Goal: Task Accomplishment & Management: Use online tool/utility

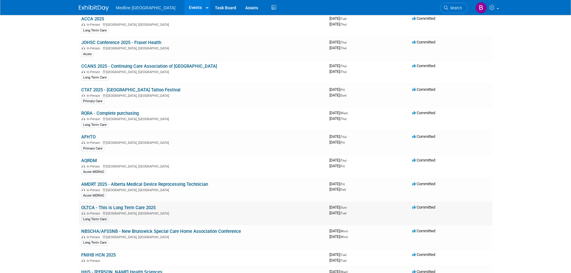
scroll to position [539, 0]
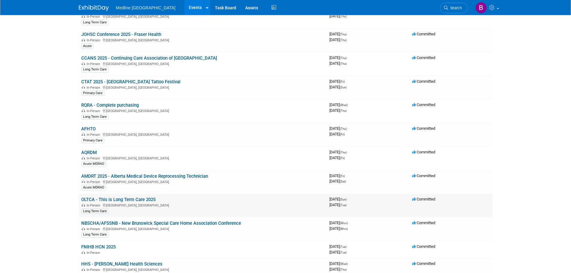
click at [126, 200] on link "OLTCA - This is Long Term Care 2025" at bounding box center [118, 199] width 74 height 5
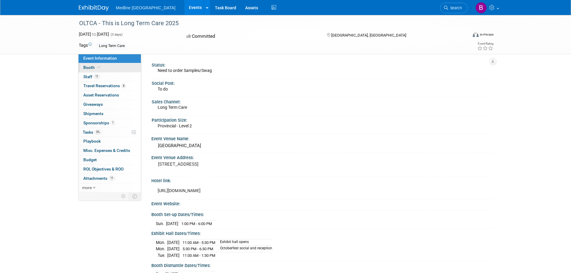
click at [91, 68] on span "Booth" at bounding box center [92, 67] width 18 height 5
select select "6"
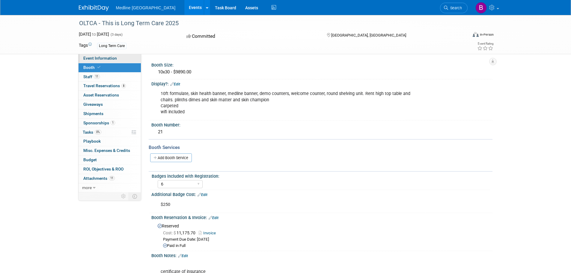
click at [100, 57] on span "Event Information" at bounding box center [100, 58] width 34 height 5
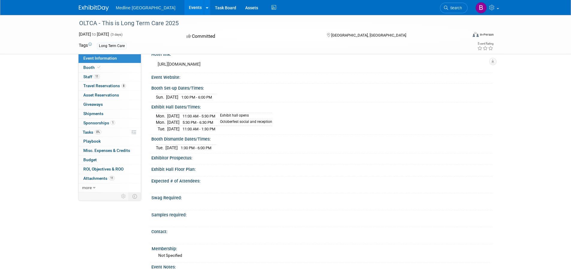
scroll to position [135, 0]
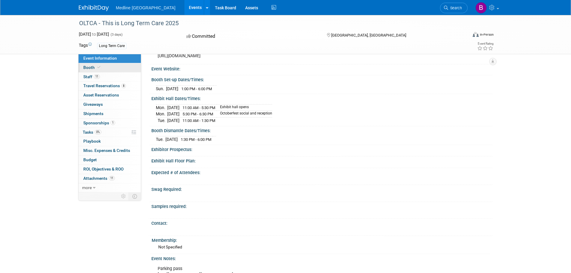
click at [95, 69] on span "Booth" at bounding box center [92, 67] width 18 height 5
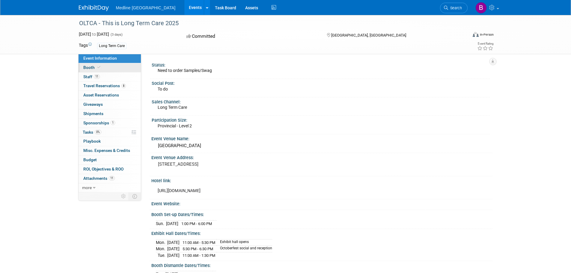
select select "6"
